Goal: Find specific page/section: Find specific page/section

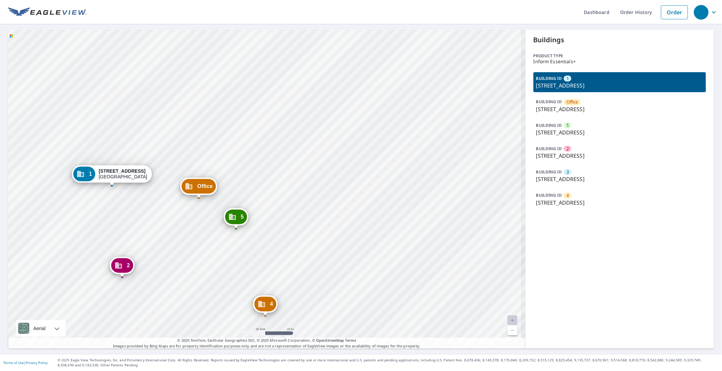
drag, startPoint x: 246, startPoint y: 182, endPoint x: 251, endPoint y: 146, distance: 36.6
click at [251, 146] on div "Office 2158 Tasman Dr Santa Clara, CA 95054 5 2150 Tasman Dr Santa Clara, CA 95…" at bounding box center [266, 189] width 517 height 319
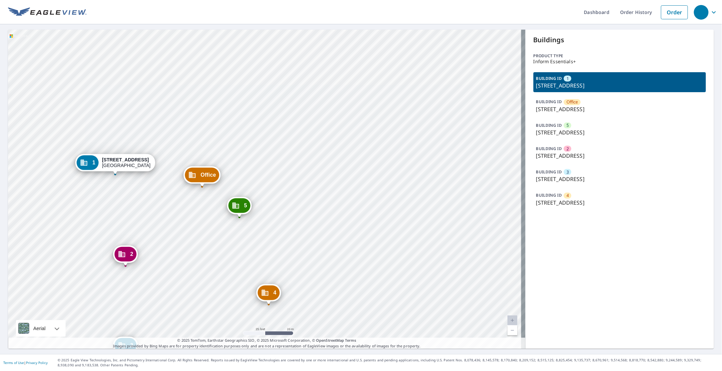
drag, startPoint x: 181, startPoint y: 161, endPoint x: 734, endPoint y: 142, distance: 553.1
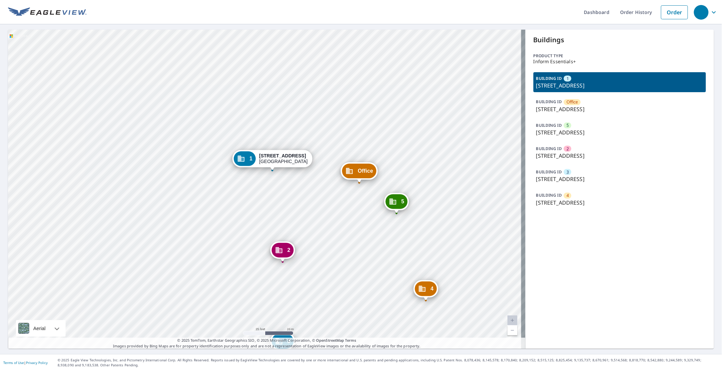
drag, startPoint x: 734, startPoint y: 142, endPoint x: 685, endPoint y: 102, distance: 62.5
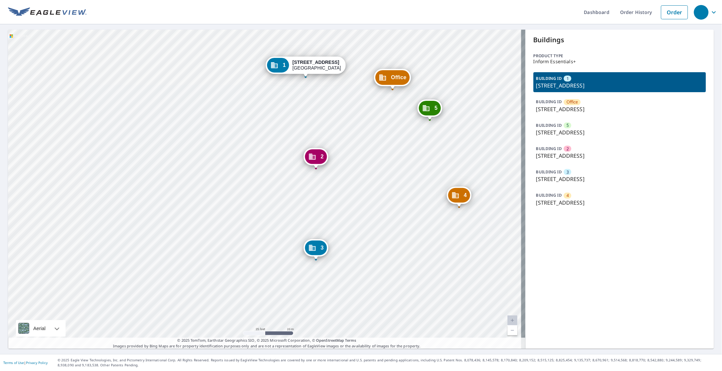
click at [0, 66] on html "Dashboard Order History Order Office 2158 Tasman Dr Santa Clara, CA 95054 5 215…" at bounding box center [361, 185] width 722 height 371
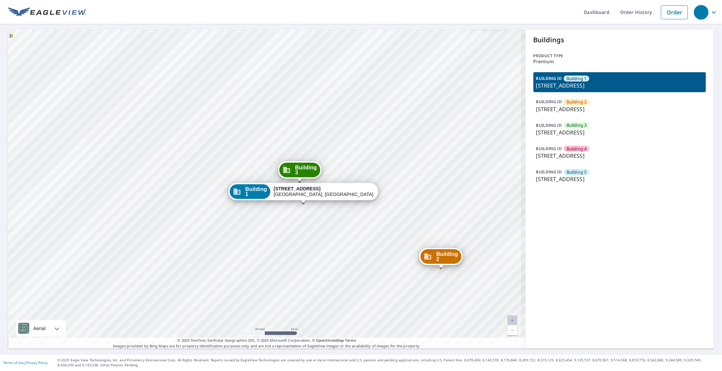
drag, startPoint x: 384, startPoint y: 204, endPoint x: 380, endPoint y: 212, distance: 9.5
click at [380, 212] on div "Building 2 122 14th Avenue East West Fargo, ND 58078 Building 3 122 14th Avenue…" at bounding box center [266, 189] width 517 height 319
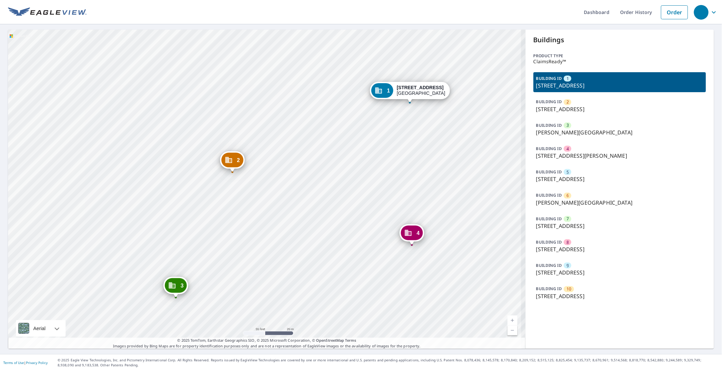
drag, startPoint x: 252, startPoint y: 194, endPoint x: 262, endPoint y: 87, distance: 107.7
click at [262, 87] on div "2 2198 Bonn St Wichita, KS 67213 3 Everett St Wichita, KS 67213 4 512 S Hiram S…" at bounding box center [266, 189] width 517 height 319
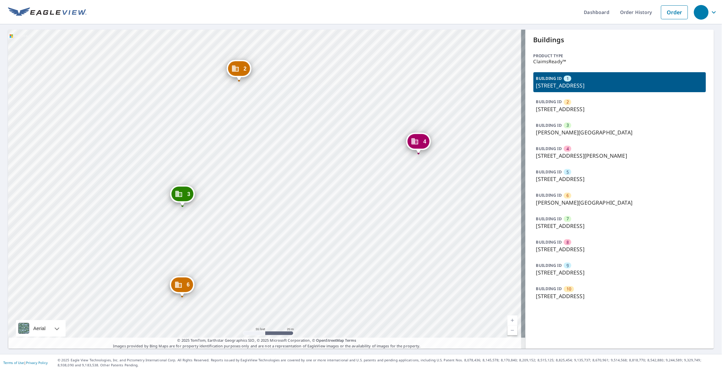
drag, startPoint x: 158, startPoint y: 198, endPoint x: 382, endPoint y: 242, distance: 228.4
click at [391, 246] on div "2 2198 Bonn St Wichita, KS 67213 3 Everett St Wichita, KS 67213 4 512 S Hiram S…" at bounding box center [266, 189] width 517 height 319
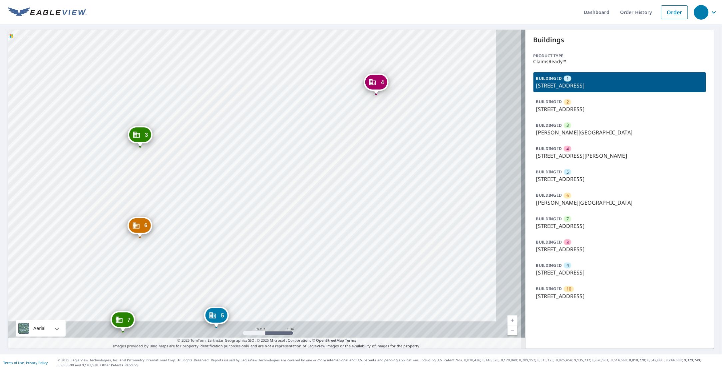
drag, startPoint x: 355, startPoint y: 238, endPoint x: 306, endPoint y: 160, distance: 92.2
click at [306, 160] on div "2 2198 Bonn St Wichita, KS 67213 3 Everett St Wichita, KS 67213 4 512 S Hiram S…" at bounding box center [266, 189] width 517 height 319
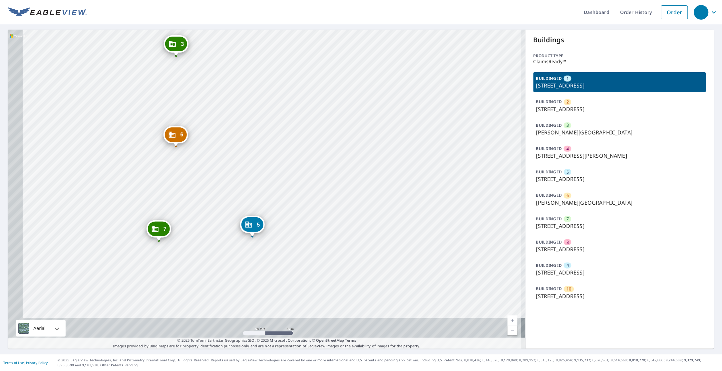
drag, startPoint x: 254, startPoint y: 253, endPoint x: 295, endPoint y: 182, distance: 82.2
click at [295, 182] on div "2 2198 Bonn St Wichita, KS 67213 3 Everett St Wichita, KS 67213 4 512 S Hiram S…" at bounding box center [266, 189] width 517 height 319
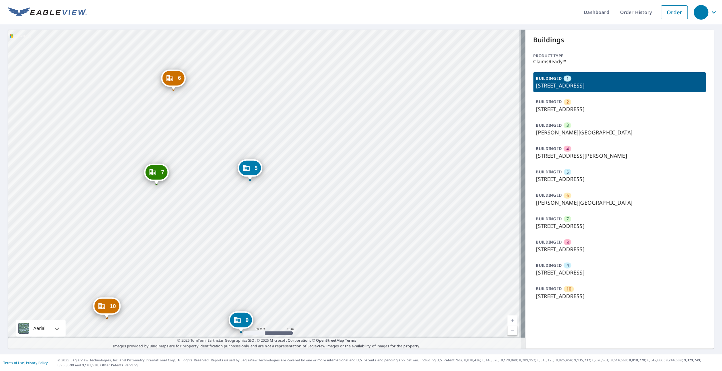
drag, startPoint x: 269, startPoint y: 250, endPoint x: 262, endPoint y: 185, distance: 65.3
click at [262, 185] on div "2 2198 Bonn St Wichita, KS 67213 3 Everett St Wichita, KS 67213 4 512 S Hiram S…" at bounding box center [266, 189] width 517 height 319
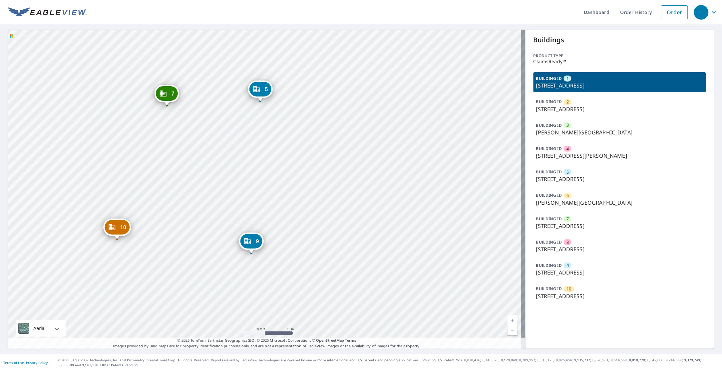
drag, startPoint x: 263, startPoint y: 214, endPoint x: 264, endPoint y: 184, distance: 30.0
click at [264, 182] on div "2 2198 Bonn St Wichita, KS 67213 3 Everett St Wichita, KS 67213 4 512 S Hiram S…" at bounding box center [266, 189] width 517 height 319
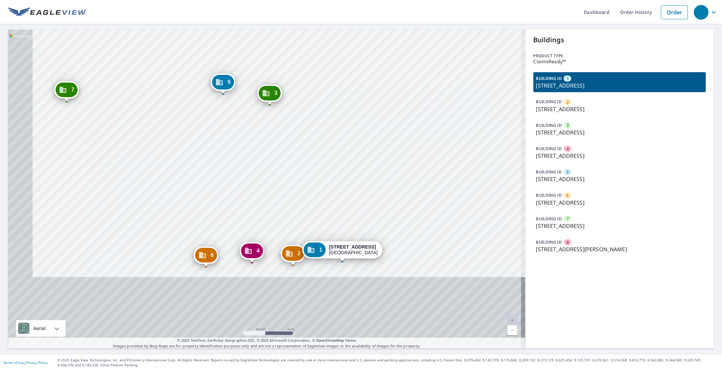
drag, startPoint x: 131, startPoint y: 212, endPoint x: 156, endPoint y: 131, distance: 84.9
click at [156, 131] on div "2 1907 W University Ave Wichita, KS 67213 3 1910 W University Ave Wichita, KS 6…" at bounding box center [266, 189] width 517 height 319
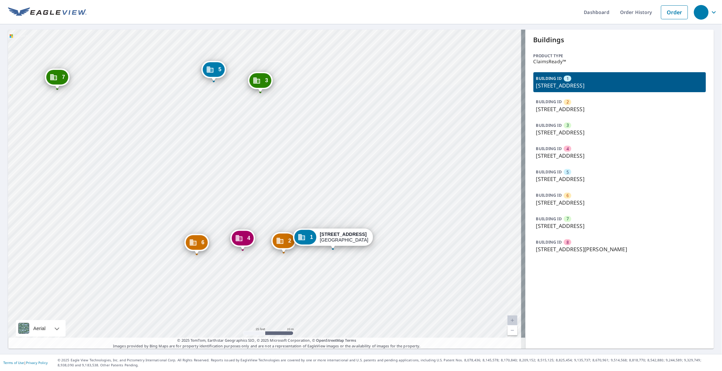
drag, startPoint x: 310, startPoint y: 262, endPoint x: 295, endPoint y: 243, distance: 24.1
click at [295, 243] on div "2 1907 W University Ave Wichita, KS 67213 3 1910 W University Ave Wichita, KS 6…" at bounding box center [266, 189] width 517 height 319
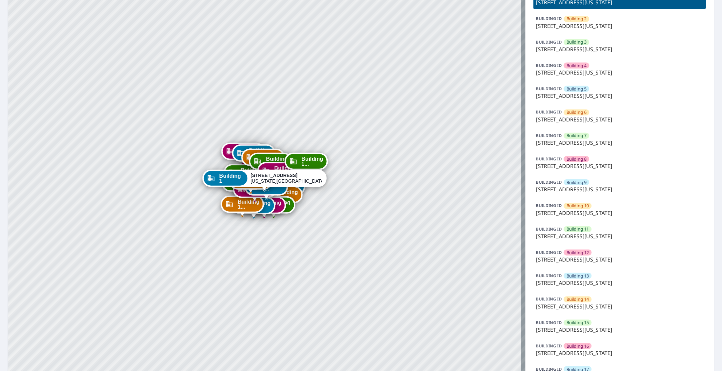
scroll to position [125, 0]
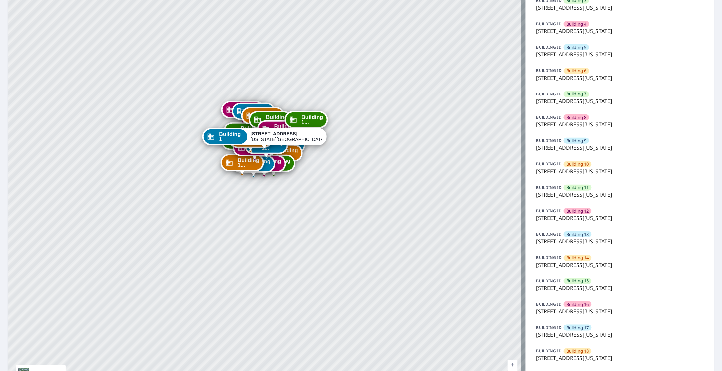
click at [587, 287] on p "[STREET_ADDRESS][US_STATE]" at bounding box center [619, 288] width 167 height 8
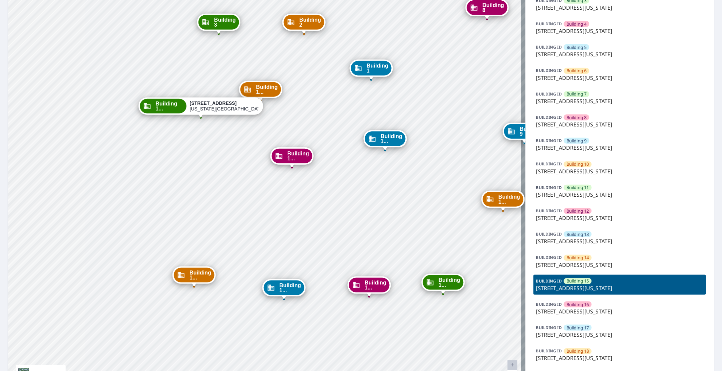
click at [266, 224] on div "Building 1 5951 North London Avenue Kansas City, MO 64151 Building 2 5951 North…" at bounding box center [266, 149] width 517 height 489
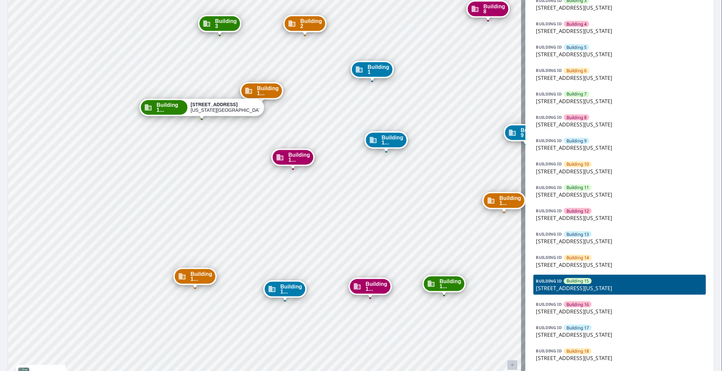
click at [585, 262] on p "5951 North London Avenue, Kansas City, MO, 64151" at bounding box center [619, 265] width 167 height 8
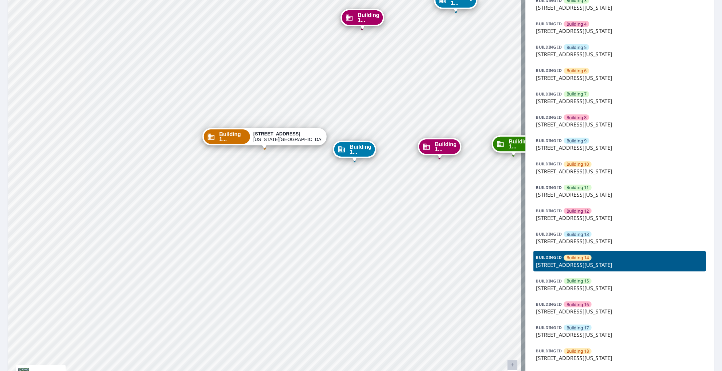
click at [587, 282] on div "Building 15" at bounding box center [578, 281] width 28 height 6
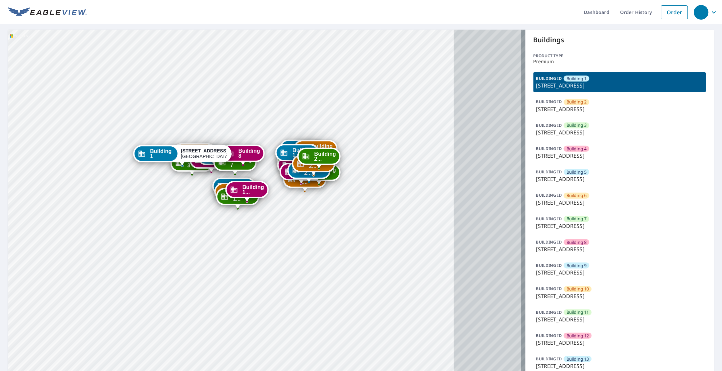
drag, startPoint x: 240, startPoint y: 173, endPoint x: 173, endPoint y: 67, distance: 125.7
click at [173, 67] on div "Building 2 9605 Park Drive Omaha, NE 68127 Building 3 9605 Park Drive Omaha, NE…" at bounding box center [266, 321] width 517 height 583
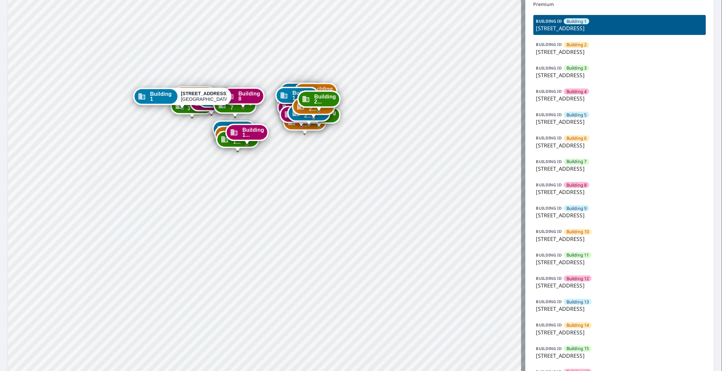
scroll to position [125, 0]
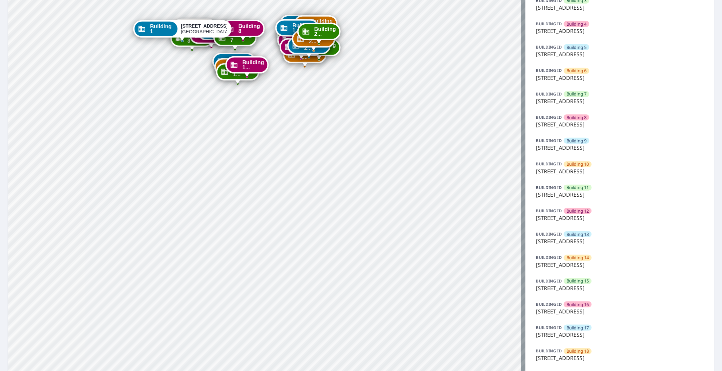
click at [579, 243] on p "9605 Park Drive, Omaha, NE, 68127" at bounding box center [619, 241] width 167 height 8
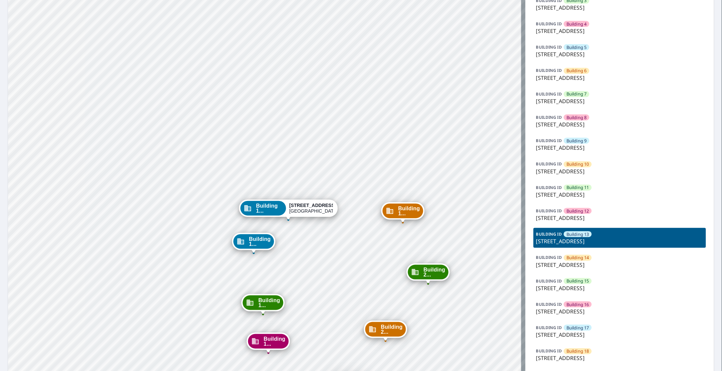
click at [608, 213] on div "BUILDING ID Building 12 9605 Park Drive, Omaha, NE, 68127" at bounding box center [619, 215] width 172 height 20
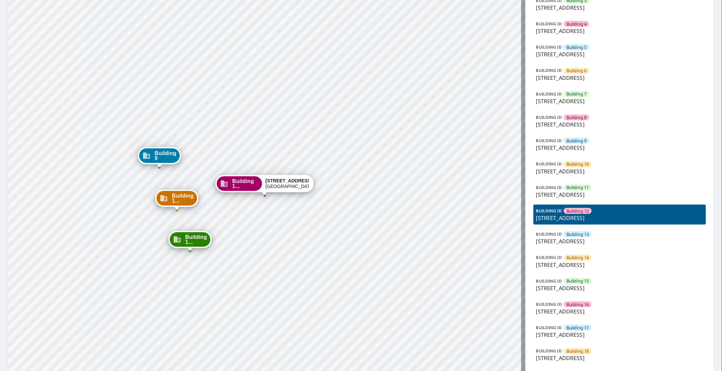
click at [592, 237] on div "BUILDING ID Building 13 9605 Park Drive, Omaha, NE, 68127" at bounding box center [619, 238] width 172 height 20
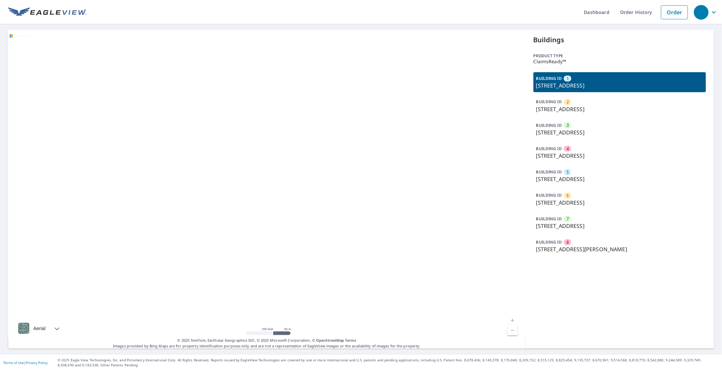
click at [573, 221] on div "BUILDING ID 7 [STREET_ADDRESS]" at bounding box center [619, 223] width 172 height 20
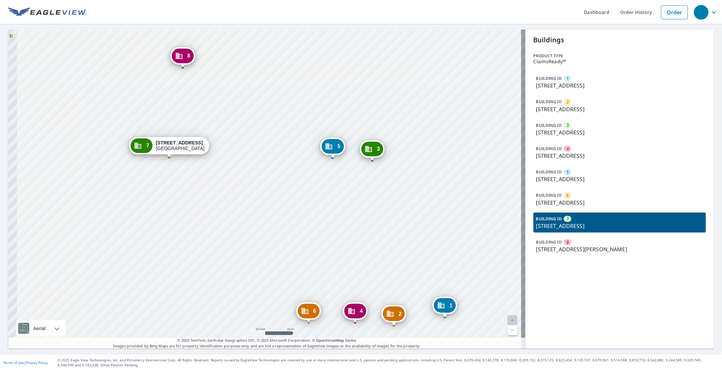
drag, startPoint x: 277, startPoint y: 237, endPoint x: 312, endPoint y: 240, distance: 35.2
click at [312, 240] on div "1 1901 W University Ave Wichita, KS 67213 2 1907 W University Ave Wichita, KS 6…" at bounding box center [266, 189] width 517 height 319
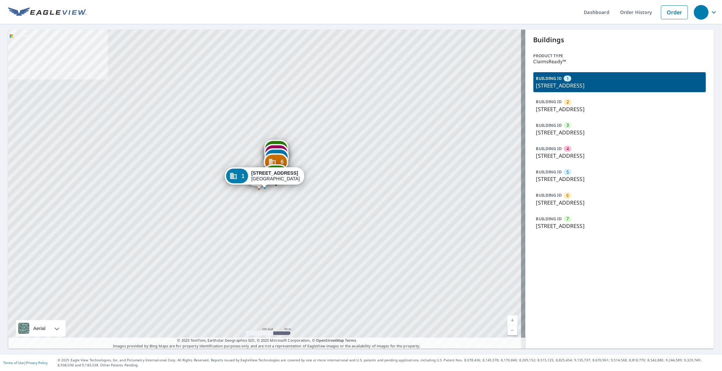
click at [566, 103] on span "2" at bounding box center [567, 102] width 2 height 6
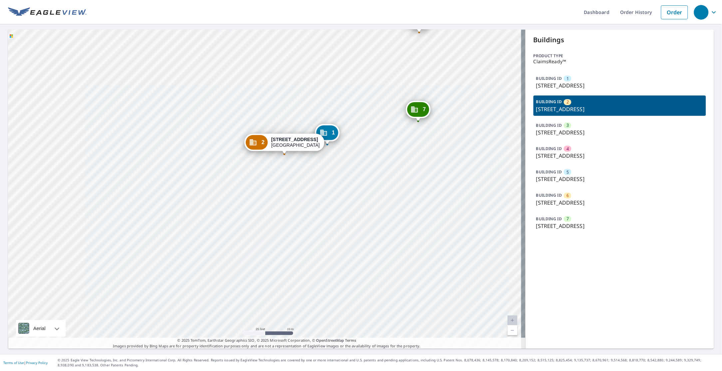
click at [571, 200] on p "433 S Saint Clair Ave, Wichita, KS, 67213" at bounding box center [619, 203] width 167 height 8
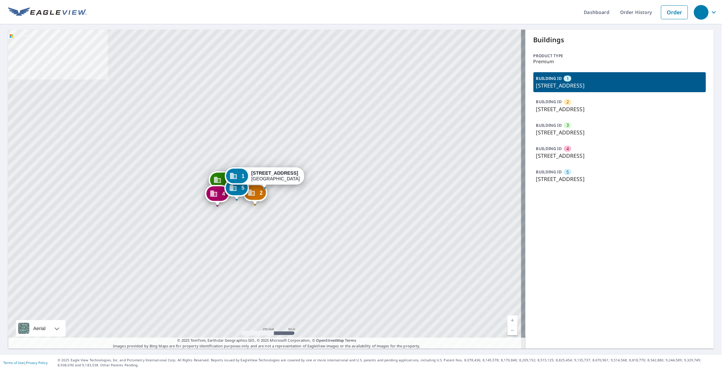
click at [558, 153] on p "4718 212th St SW, Mountlake Terrace, WA, 98043" at bounding box center [619, 156] width 167 height 8
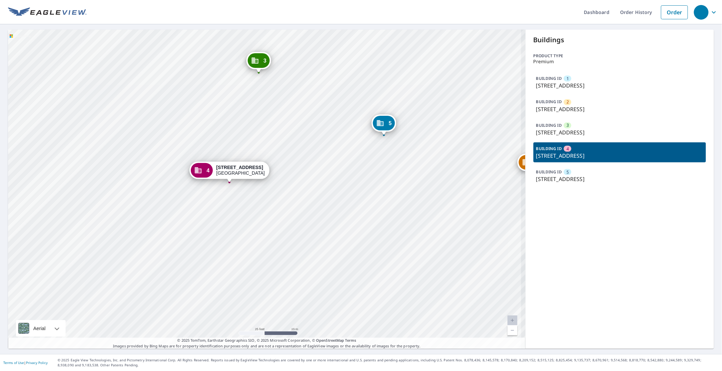
drag, startPoint x: 309, startPoint y: 204, endPoint x: 277, endPoint y: 208, distance: 31.6
click at [277, 208] on div "1 4710 212th St SW Mountlake Terrace, WA 98043 2 4712 212th St SW Mountlake Ter…" at bounding box center [266, 189] width 517 height 319
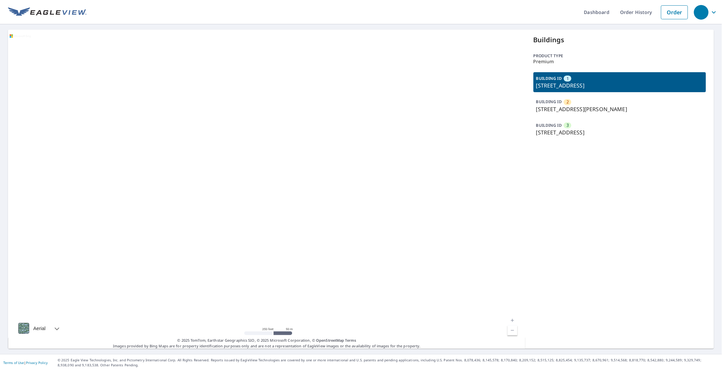
click at [558, 135] on p "70 Hemlock Cir, Hanover, MA, 02339" at bounding box center [619, 133] width 167 height 8
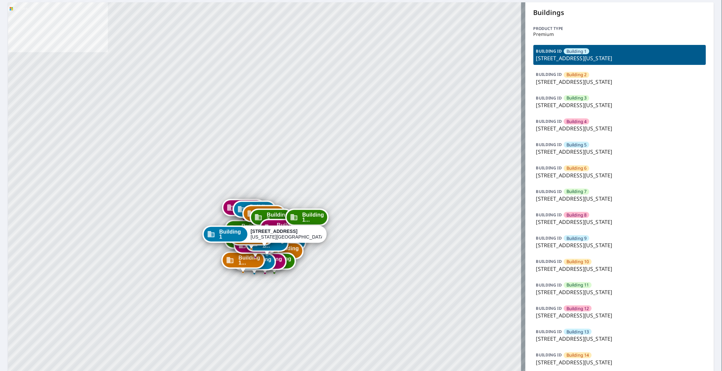
scroll to position [42, 0]
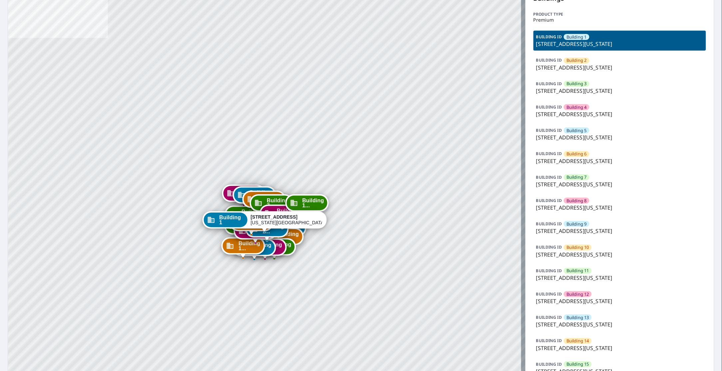
click at [586, 300] on p "[STREET_ADDRESS][US_STATE]" at bounding box center [619, 301] width 167 height 8
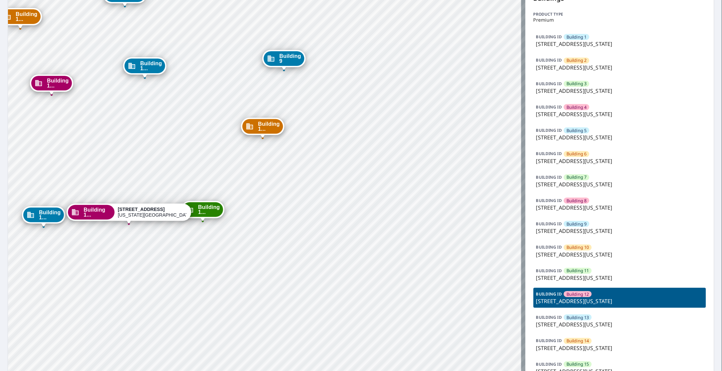
click at [621, 254] on p "[STREET_ADDRESS][US_STATE]" at bounding box center [619, 255] width 167 height 8
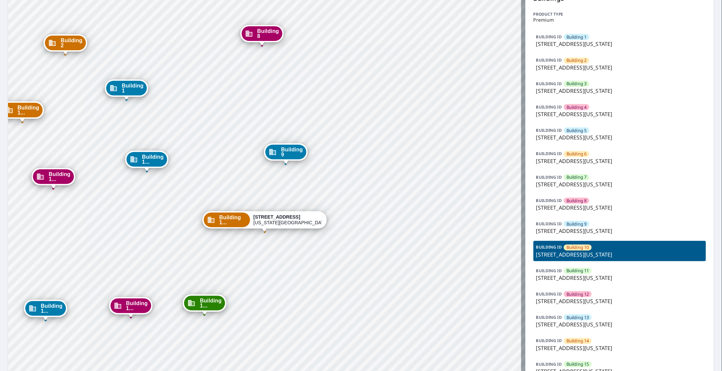
click at [598, 302] on p "[STREET_ADDRESS][US_STATE]" at bounding box center [619, 301] width 167 height 8
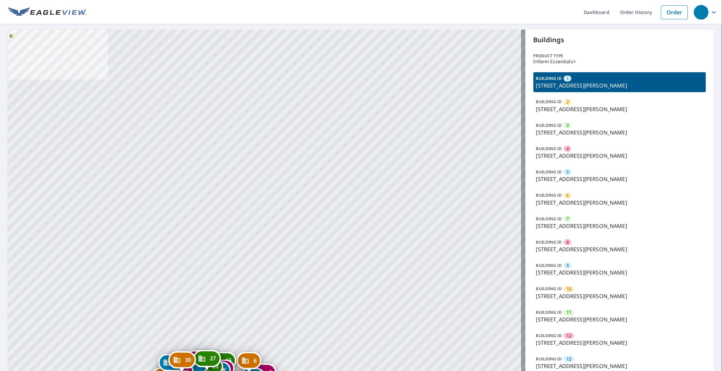
drag, startPoint x: 242, startPoint y: 240, endPoint x: 262, endPoint y: 74, distance: 167.4
drag, startPoint x: 245, startPoint y: 207, endPoint x: 250, endPoint y: 146, distance: 61.5
drag, startPoint x: 209, startPoint y: 222, endPoint x: 234, endPoint y: 77, distance: 147.9
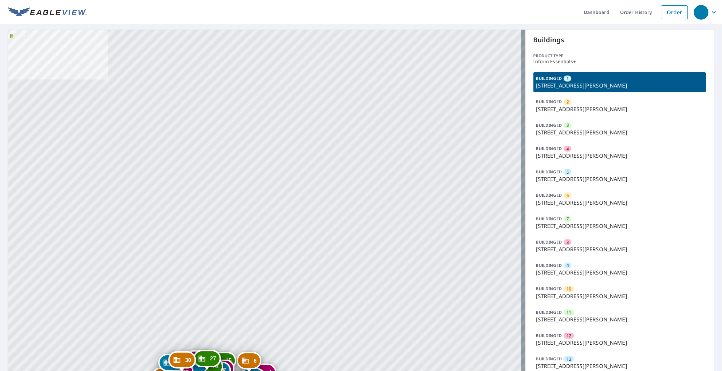
click at [566, 128] on span "3" at bounding box center [567, 125] width 2 height 6
drag, startPoint x: 149, startPoint y: 209, endPoint x: 168, endPoint y: 110, distance: 101.1
drag, startPoint x: 181, startPoint y: 245, endPoint x: 235, endPoint y: 120, distance: 136.2
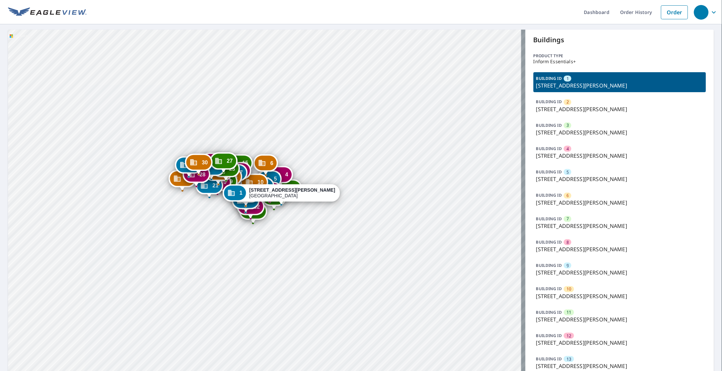
drag, startPoint x: 191, startPoint y: 229, endPoint x: 162, endPoint y: 159, distance: 75.4
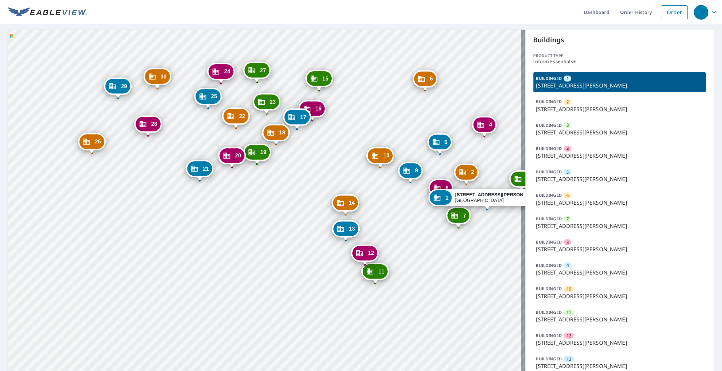
drag, startPoint x: 117, startPoint y: 195, endPoint x: 171, endPoint y: 191, distance: 54.4
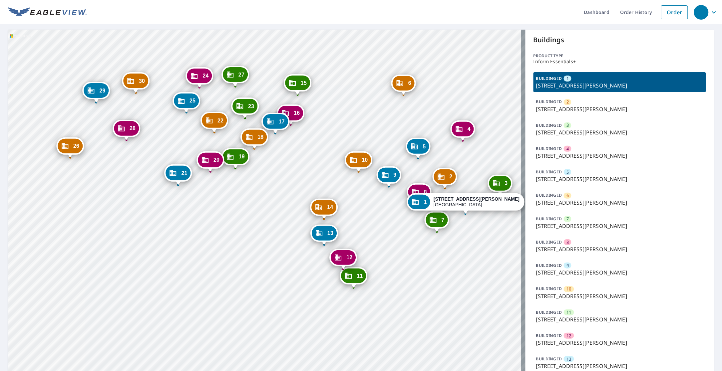
drag, startPoint x: 229, startPoint y: 208, endPoint x: 207, endPoint y: 207, distance: 21.7
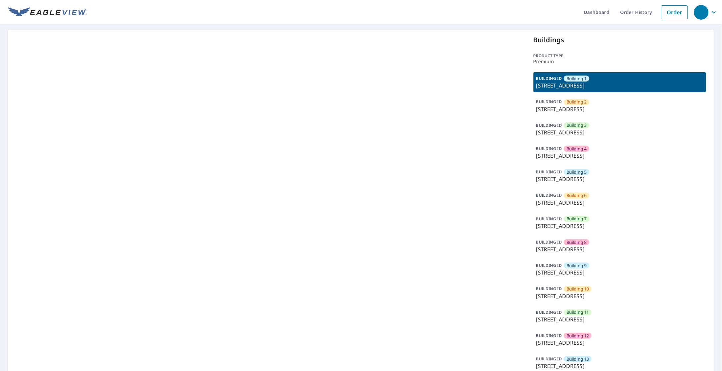
click at [566, 152] on p "[STREET_ADDRESS]" at bounding box center [619, 156] width 167 height 8
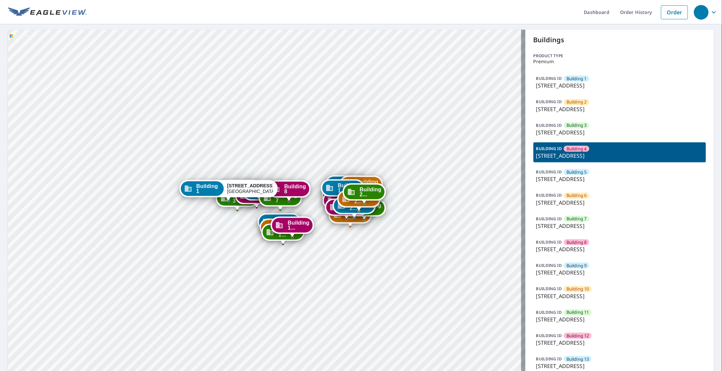
drag, startPoint x: 402, startPoint y: 185, endPoint x: 366, endPoint y: 66, distance: 125.2
click at [366, 66] on div "Building 2 9605 Park Drive Omaha, NE 68127 Building 3 9605 Park Drive Omaha, NE…" at bounding box center [266, 321] width 517 height 583
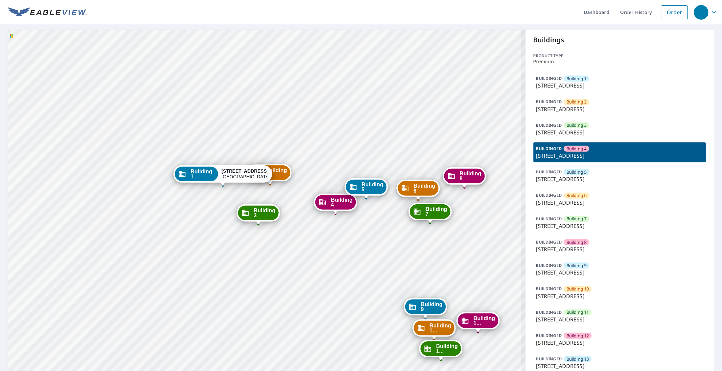
click at [579, 113] on div "BUILDING ID Building 2 9605 Park Drive, Omaha, NE, 68127" at bounding box center [619, 106] width 172 height 20
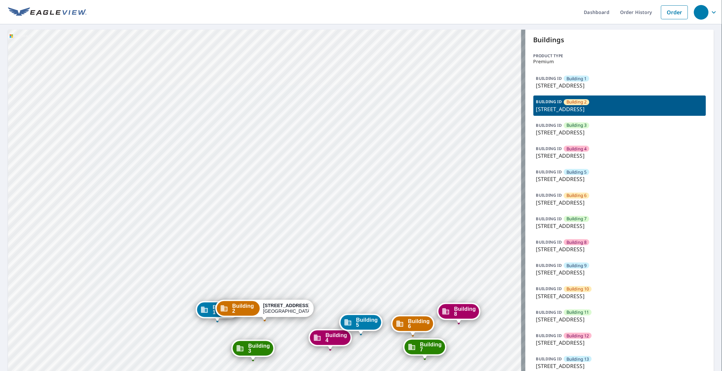
click at [586, 157] on p "[STREET_ADDRESS]" at bounding box center [619, 156] width 167 height 8
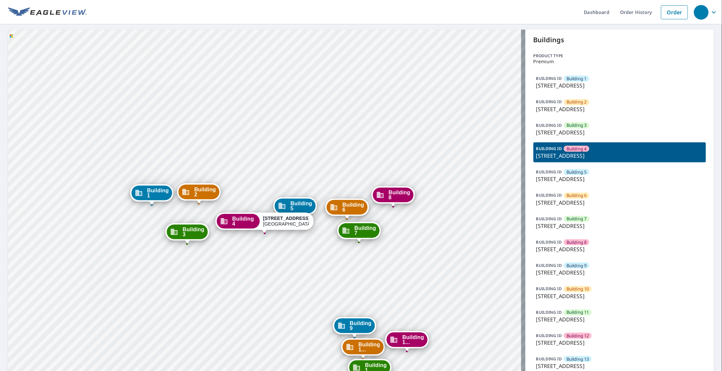
drag, startPoint x: 372, startPoint y: 182, endPoint x: 347, endPoint y: 188, distance: 25.4
click at [372, 141] on div "Building 1 9605 Park Drive Omaha, NE 68127 Building 2 9605 Park Drive Omaha, NE…" at bounding box center [266, 321] width 517 height 583
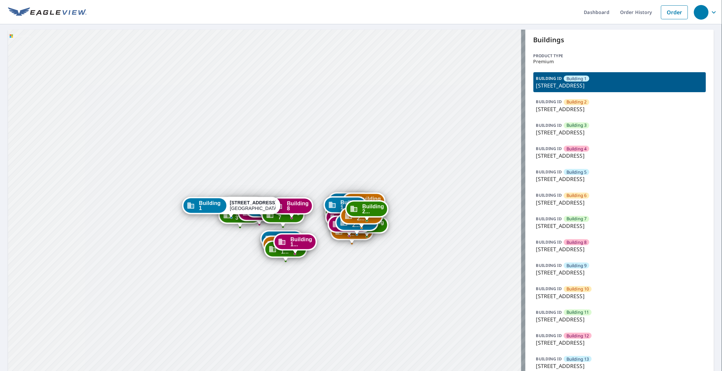
drag, startPoint x: 362, startPoint y: 207, endPoint x: 340, endPoint y: 125, distance: 85.5
click at [340, 125] on div "Building 2 9605 Park Drive Omaha, NE 68127 Building 3 9605 Park Drive Omaha, NE…" at bounding box center [266, 321] width 517 height 583
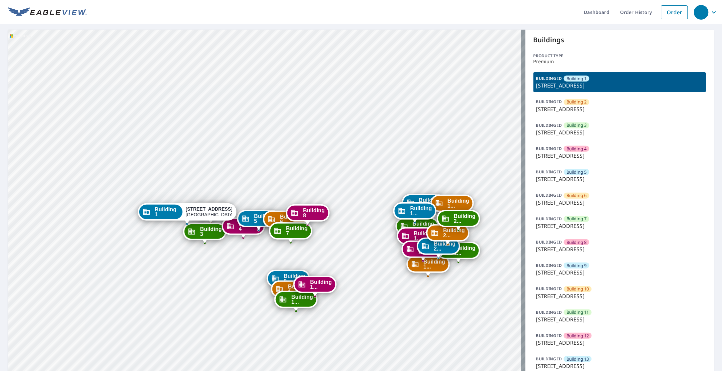
click at [577, 198] on span "Building 6" at bounding box center [576, 195] width 20 height 6
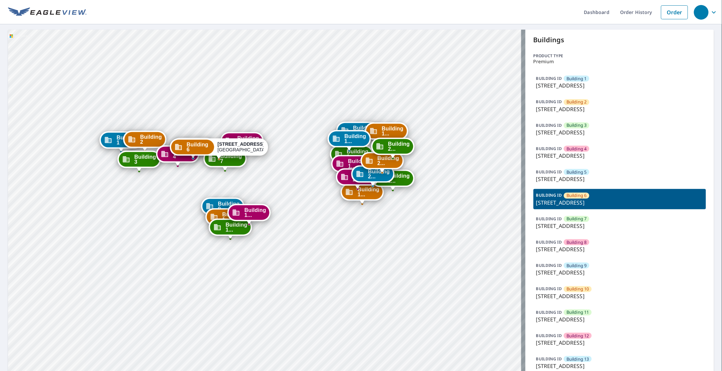
drag, startPoint x: 256, startPoint y: 212, endPoint x: 216, endPoint y: 84, distance: 133.4
click at [216, 84] on div "Building 1 9605 Park Drive Omaha, NE 68127 Building 2 9605 Park Drive Omaha, NE…" at bounding box center [266, 321] width 517 height 583
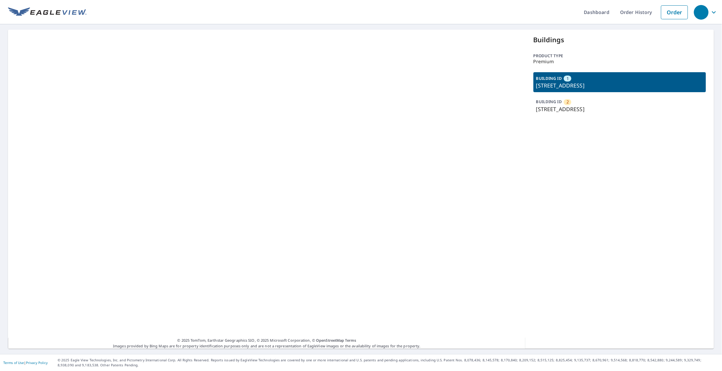
click at [566, 110] on p "[STREET_ADDRESS]" at bounding box center [619, 109] width 167 height 8
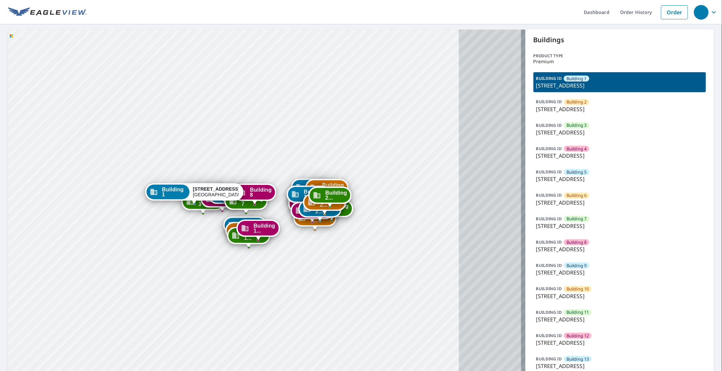
drag, startPoint x: 260, startPoint y: 199, endPoint x: 190, endPoint y: 82, distance: 136.5
click at [190, 82] on div "Building [GEOGRAPHIC_DATA][STREET_ADDRESS] [GEOGRAPHIC_DATA][STREET_ADDRESS] [G…" at bounding box center [266, 321] width 517 height 583
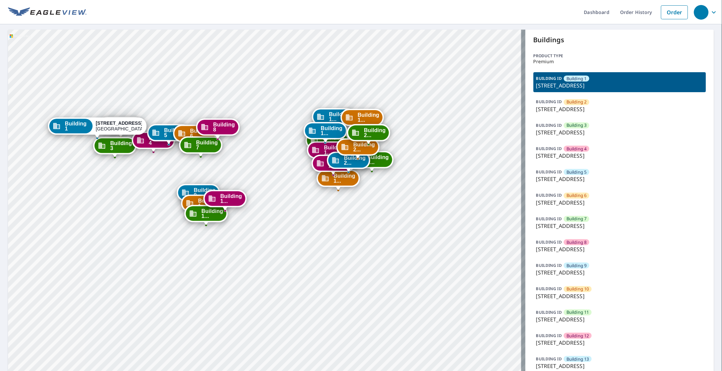
drag, startPoint x: 301, startPoint y: 196, endPoint x: 283, endPoint y: 233, distance: 41.1
click at [283, 233] on div "Building [GEOGRAPHIC_DATA][STREET_ADDRESS] [GEOGRAPHIC_DATA][STREET_ADDRESS] [G…" at bounding box center [266, 321] width 517 height 583
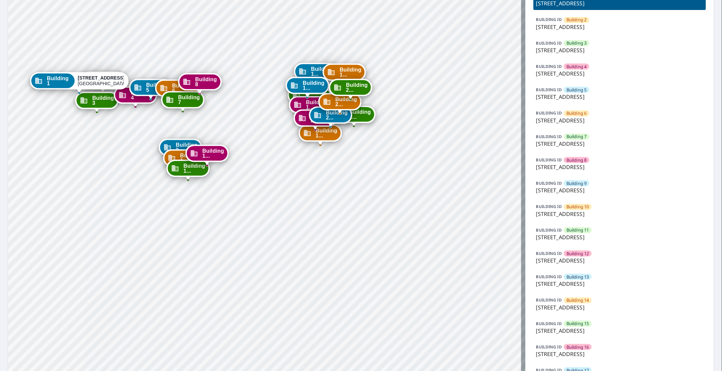
scroll to position [83, 0]
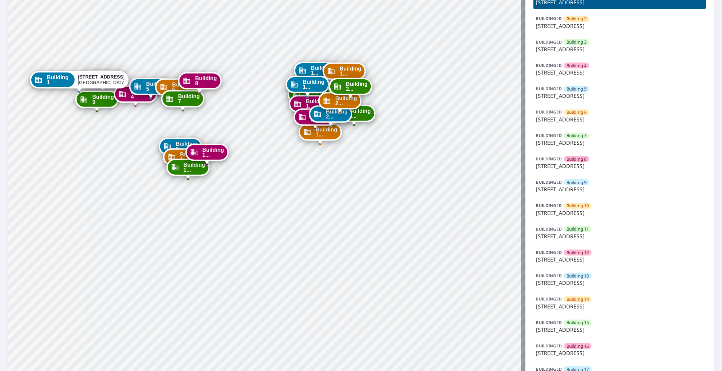
click at [586, 232] on div "Building 11" at bounding box center [578, 229] width 28 height 6
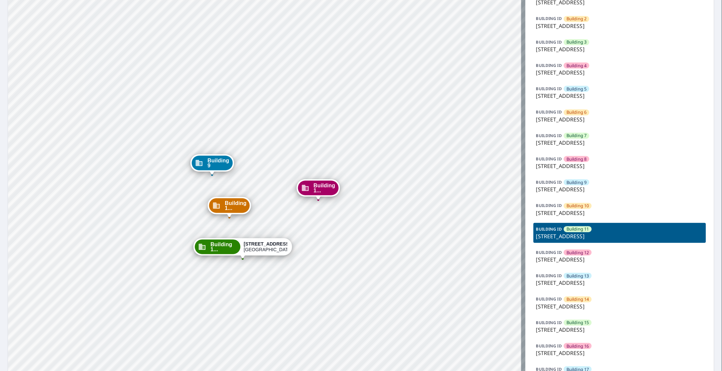
drag, startPoint x: 323, startPoint y: 190, endPoint x: 316, endPoint y: 170, distance: 20.7
click at [316, 170] on div "Building 1 9605 Park Drive Omaha, NE 68127 Building 2 9605 Park Drive Omaha, NE…" at bounding box center [266, 237] width 517 height 583
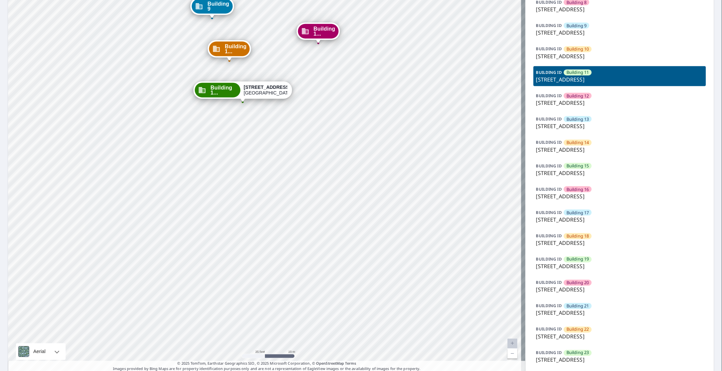
scroll to position [265, 0]
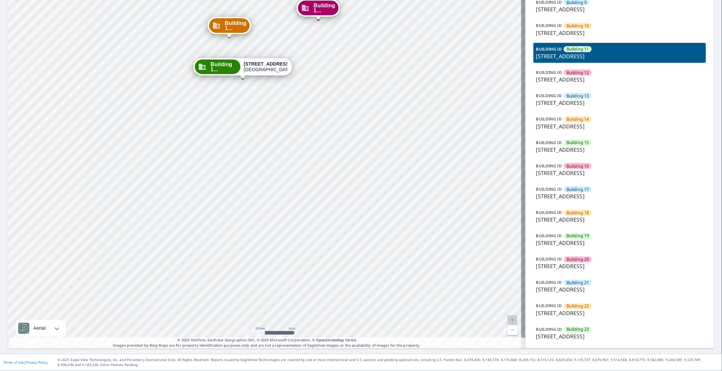
click at [580, 283] on span "Building 21" at bounding box center [577, 283] width 23 height 6
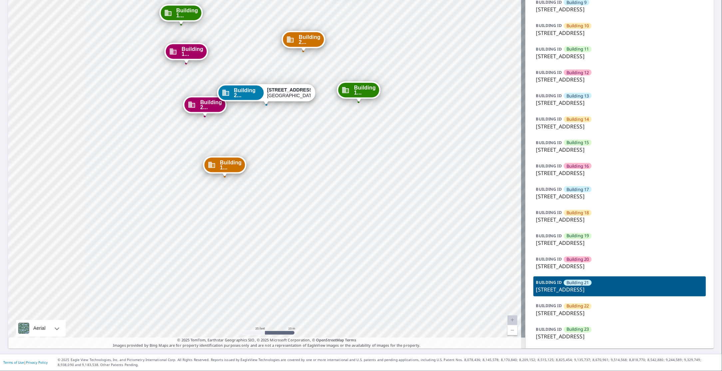
drag, startPoint x: 348, startPoint y: 145, endPoint x: 350, endPoint y: 192, distance: 47.6
click at [350, 192] on div "Building 1 9605 Park Drive Omaha, NE 68127 Building 2 9605 Park Drive Omaha, NE…" at bounding box center [266, 57] width 517 height 583
click at [574, 286] on p "9605 Park Drive, Omaha, NE, 68127" at bounding box center [619, 290] width 167 height 8
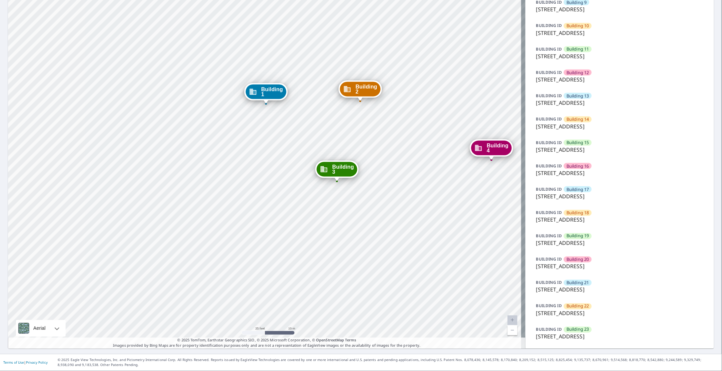
drag, startPoint x: 352, startPoint y: 202, endPoint x: 353, endPoint y: 207, distance: 5.1
click at [353, 207] on div "Building 2 9605 Park Drive Omaha, NE 68127 Building 3 9605 Park Drive Omaha, NE…" at bounding box center [266, 57] width 517 height 583
click at [594, 284] on div "BUILDING ID Building 21 9605 Park Drive, Omaha, NE, 68127" at bounding box center [619, 287] width 172 height 20
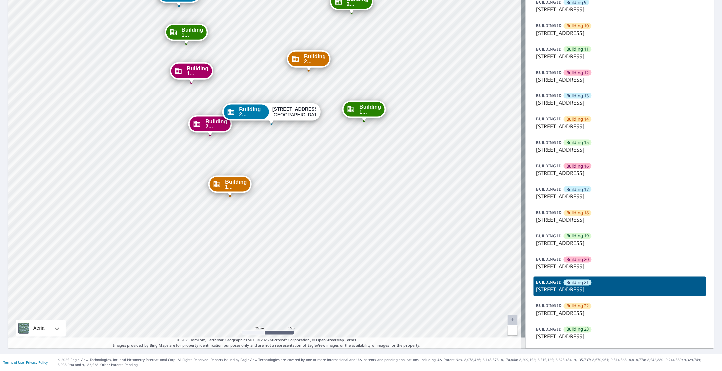
drag, startPoint x: 348, startPoint y: 181, endPoint x: 355, endPoint y: 232, distance: 51.8
click at [355, 232] on div "Building 1 9605 Park Drive Omaha, NE 68127 Building 2 9605 Park Drive Omaha, NE…" at bounding box center [266, 57] width 517 height 583
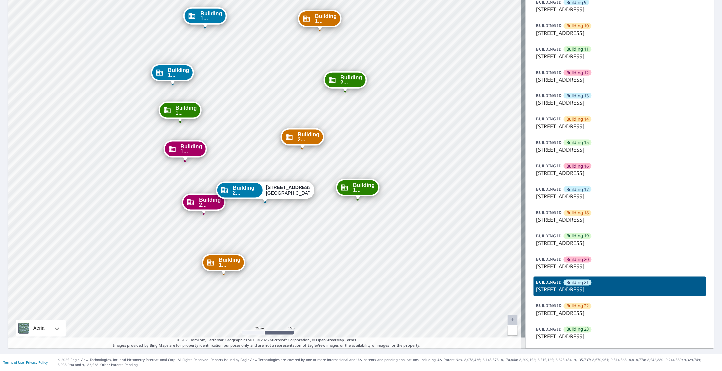
drag, startPoint x: 317, startPoint y: 183, endPoint x: 312, endPoint y: 247, distance: 64.5
click at [312, 247] on div "Building 1 9605 Park Drive Omaha, NE 68127 Building 2 9605 Park Drive Omaha, NE…" at bounding box center [266, 57] width 517 height 583
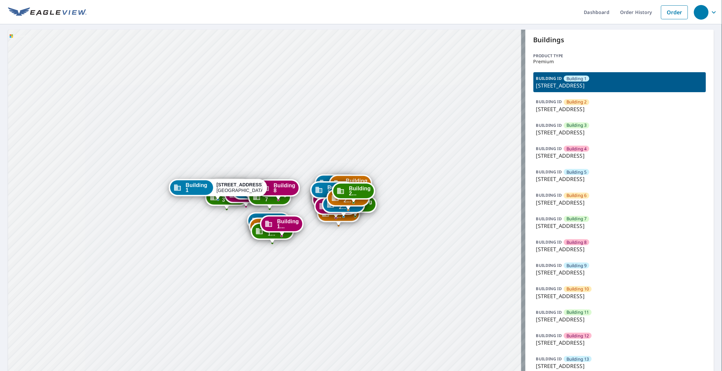
drag, startPoint x: 350, startPoint y: 175, endPoint x: 282, endPoint y: 17, distance: 171.8
click at [282, 17] on div "Dashboard Order History Order Building 2 9605 Park Drive Omaha, NE 68127 Buildi…" at bounding box center [361, 185] width 722 height 371
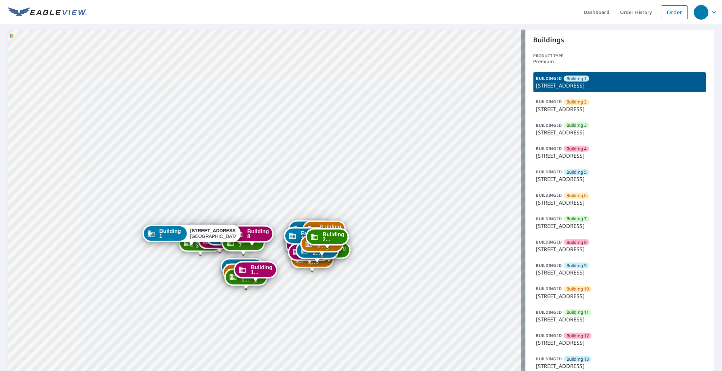
drag, startPoint x: 270, startPoint y: 124, endPoint x: 277, endPoint y: 97, distance: 27.4
click at [277, 97] on div "Building 2 9605 Park Drive Omaha, NE 68127 Building 3 9605 Park Drive Omaha, NE…" at bounding box center [266, 321] width 517 height 583
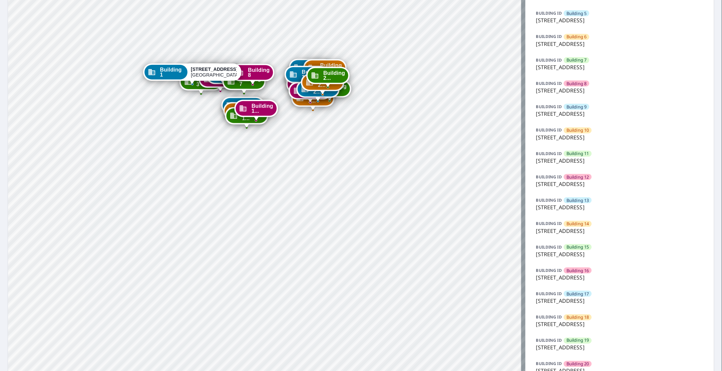
scroll to position [208, 0]
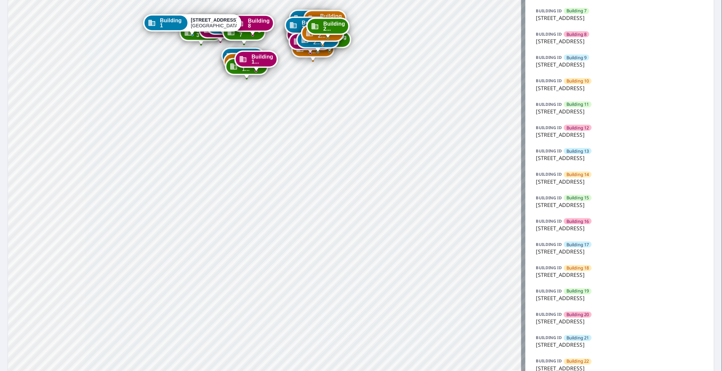
click at [581, 200] on span "Building 15" at bounding box center [577, 198] width 23 height 6
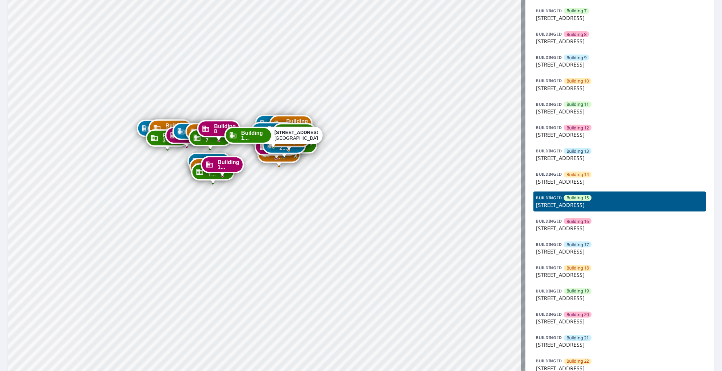
drag, startPoint x: 312, startPoint y: 132, endPoint x: 322, endPoint y: 169, distance: 37.8
click at [322, 169] on div "Building 1 9605 Park Drive Omaha, NE 68127 Building 2 9605 Park Drive Omaha, NE…" at bounding box center [266, 113] width 517 height 583
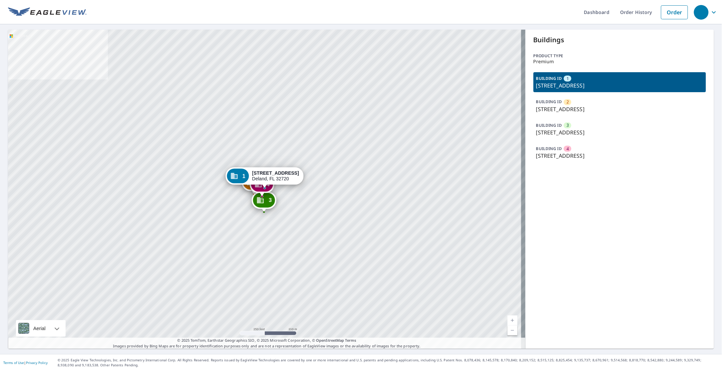
click at [593, 105] on p "[STREET_ADDRESS]" at bounding box center [619, 109] width 167 height 8
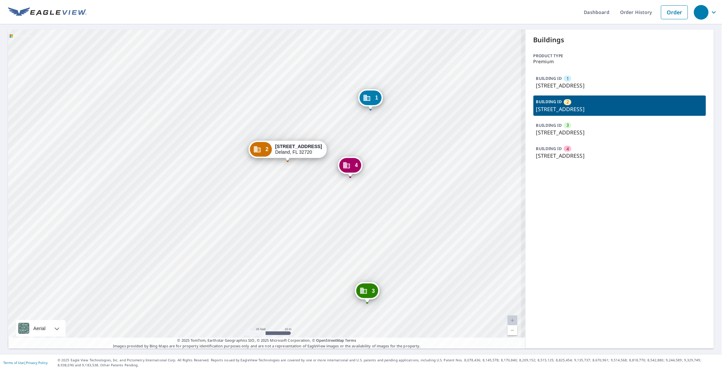
click at [281, 251] on div "1 [STREET_ADDRESS] 3 [STREET_ADDRESS] 4 [STREET_ADDRESS] 2 [STREET_ADDRESS]" at bounding box center [266, 189] width 517 height 319
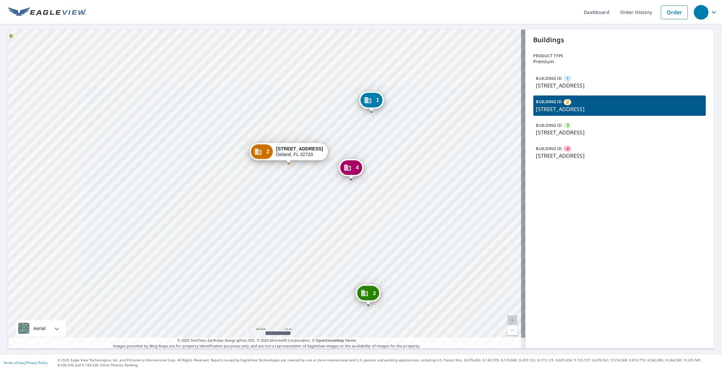
click at [79, 5] on header "Dashboard Order History Order" at bounding box center [361, 12] width 722 height 24
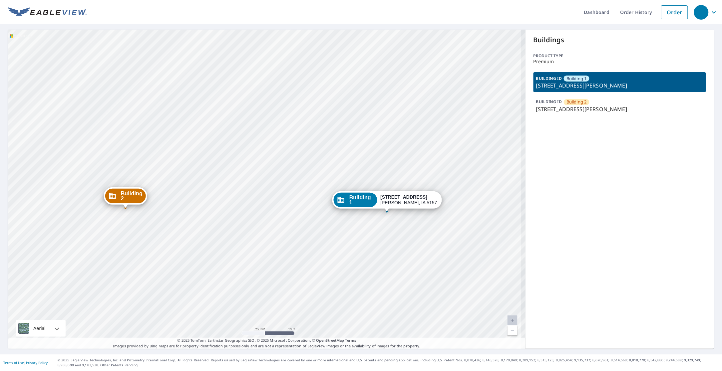
drag, startPoint x: 311, startPoint y: 189, endPoint x: 260, endPoint y: 206, distance: 53.9
click at [260, 206] on div "Building 2 23009 272nd Street Underwood, IA 51576 Building 1 23009 272nd Street…" at bounding box center [266, 189] width 517 height 319
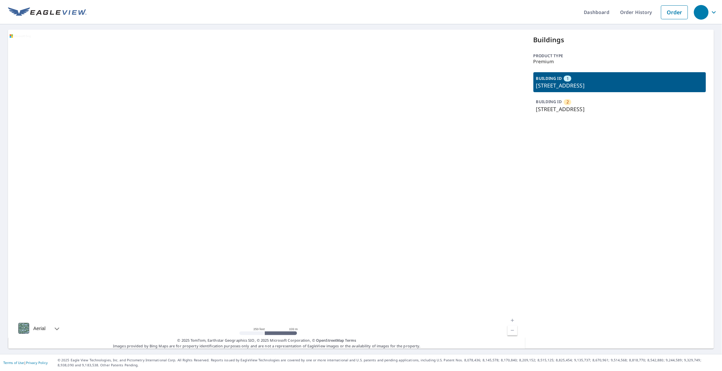
click at [558, 109] on p "200 Hi Circle N, Horseshoe Bay, TX, 78657" at bounding box center [619, 109] width 167 height 8
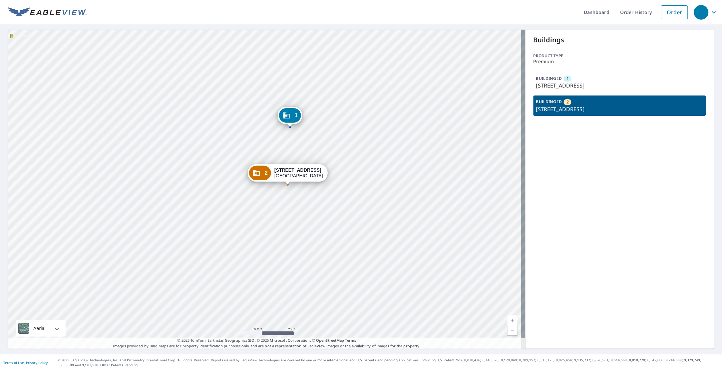
drag, startPoint x: 315, startPoint y: 200, endPoint x: 310, endPoint y: 205, distance: 7.5
click at [310, 205] on div "1 200 Hi Cir N Horseshoe Bay, TX 78657 2 200 Hi Circle N Horseshoe Bay, TX 78657" at bounding box center [266, 189] width 517 height 319
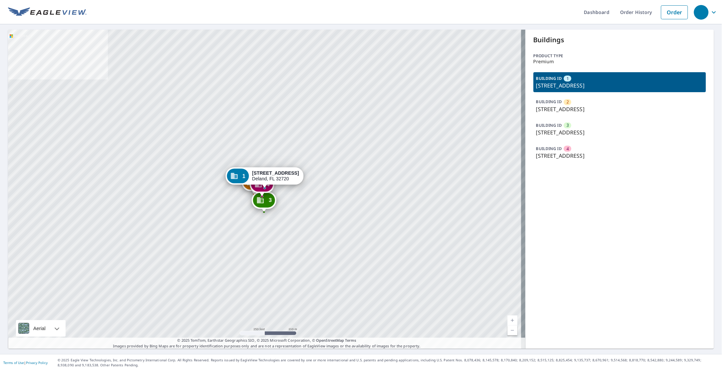
click at [557, 151] on p "BUILDING ID" at bounding box center [549, 149] width 26 height 6
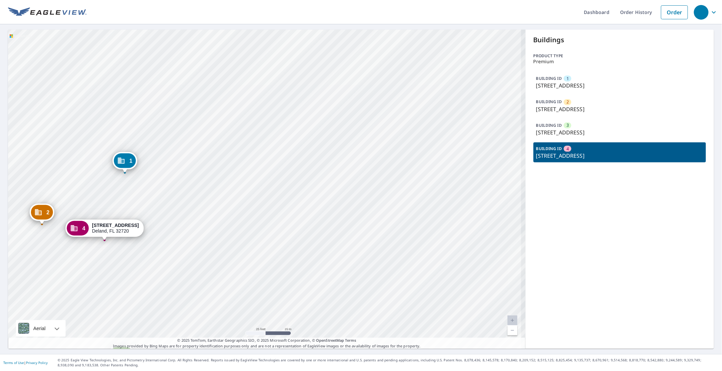
drag, startPoint x: 232, startPoint y: 186, endPoint x: 384, endPoint y: 130, distance: 161.9
click at [382, 131] on div "1 1200 N Stone St Deland, FL 32720 2 1200 N Stone St Deland, FL 32720 3 1200 N …" at bounding box center [266, 189] width 517 height 319
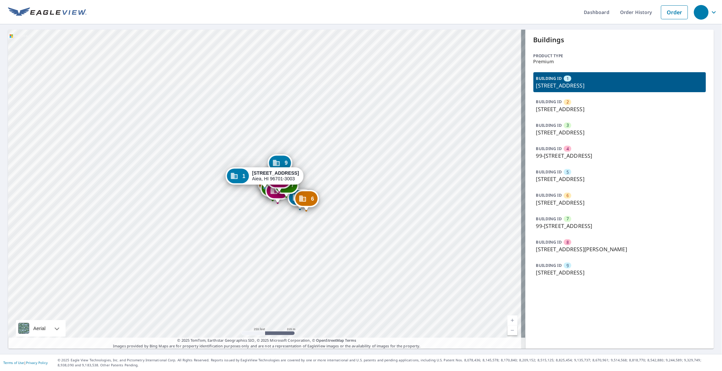
click at [560, 106] on p "[STREET_ADDRESS]" at bounding box center [619, 109] width 167 height 8
